Goal: Find specific page/section: Find specific page/section

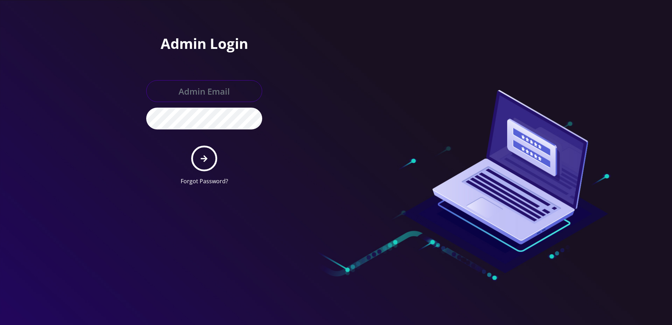
type input "larry@koshercell.org"
click at [201, 156] on icon "submit" at bounding box center [204, 159] width 7 height 8
